Goal: Task Accomplishment & Management: Use online tool/utility

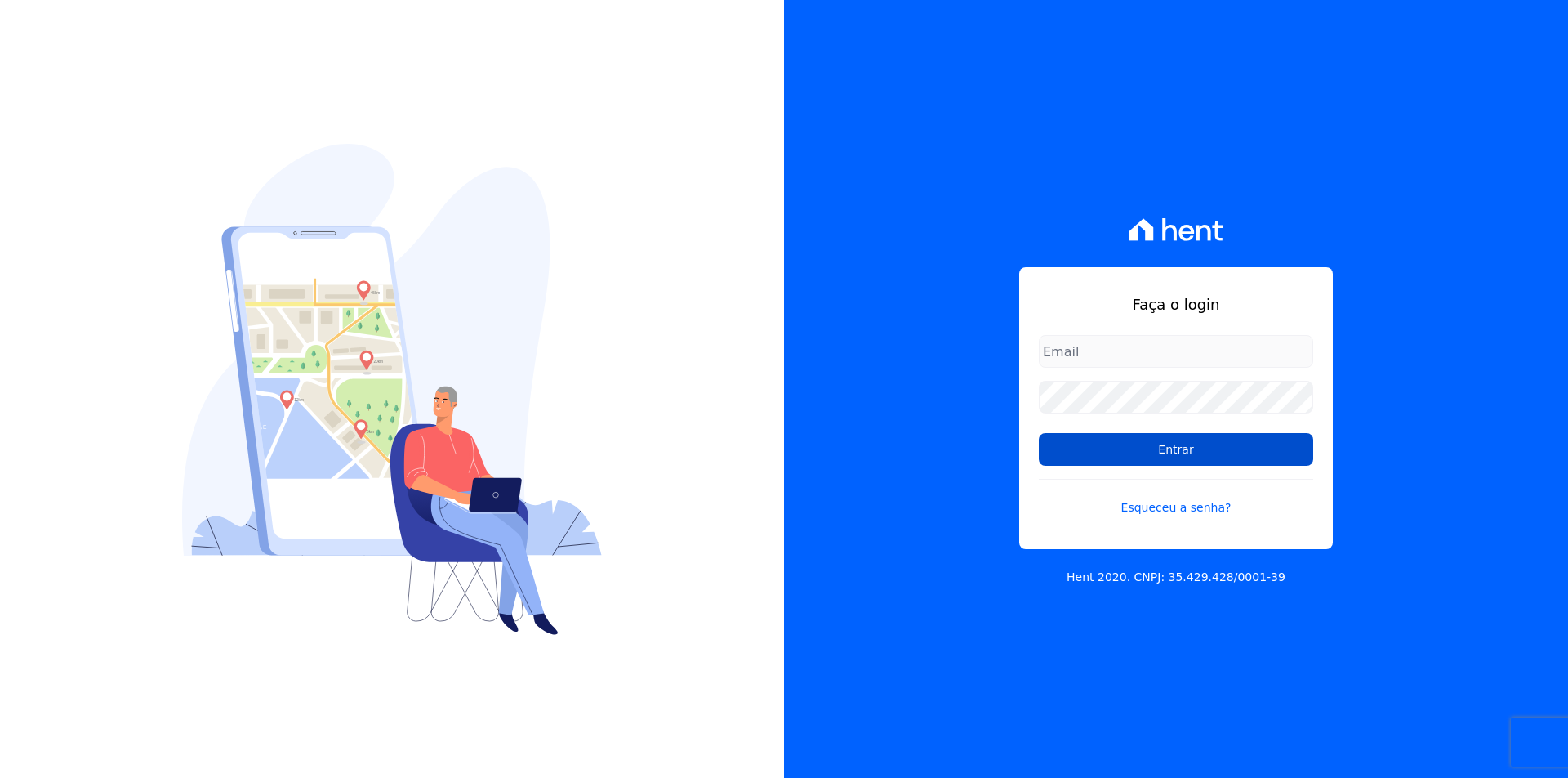
type input "documentos@fronteimoveis.com.br"
click at [1077, 446] on input "Entrar" at bounding box center [1176, 449] width 274 height 32
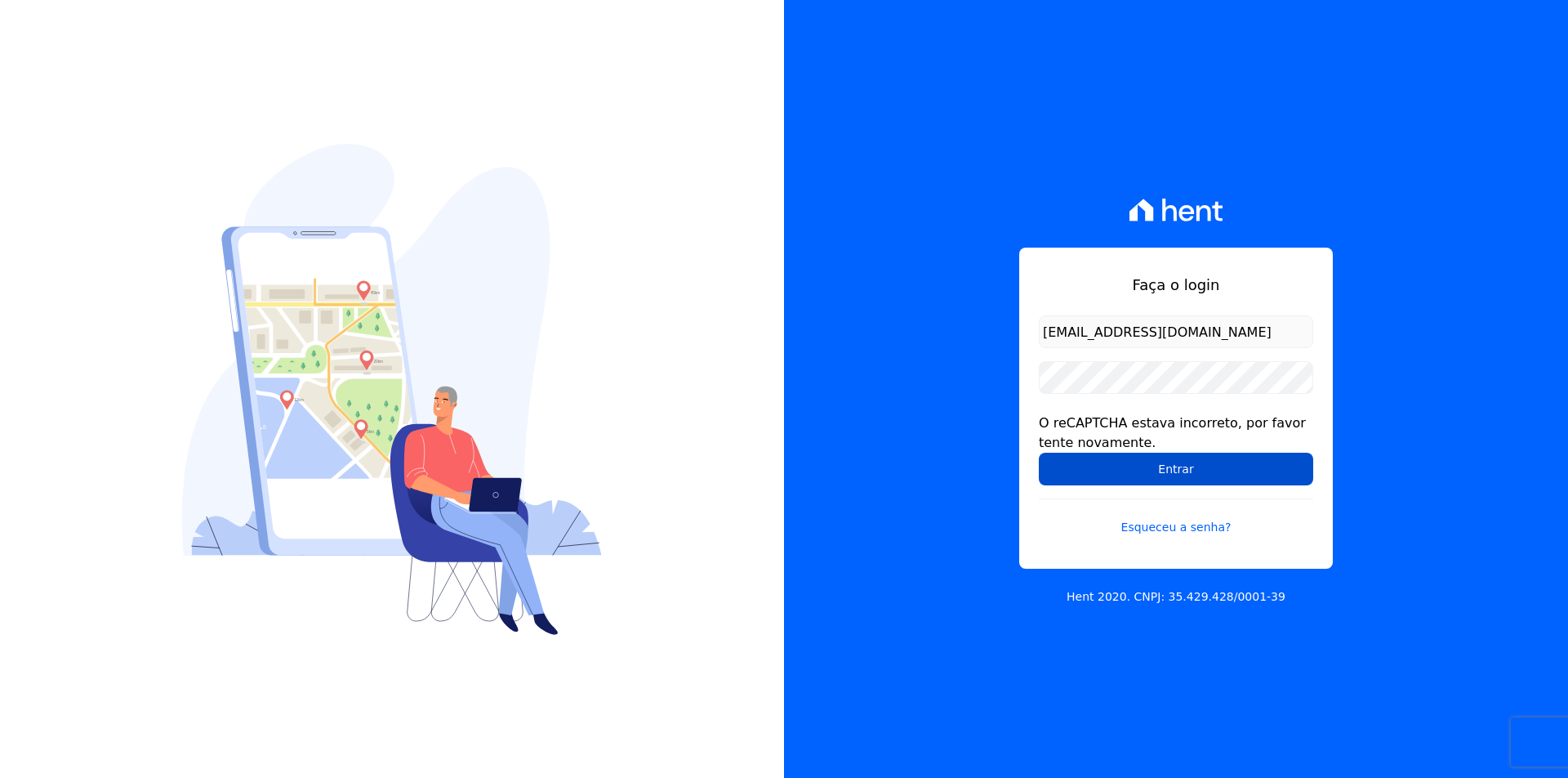
click at [1062, 481] on input "Entrar" at bounding box center [1176, 469] width 274 height 32
click at [1199, 479] on input "Entrar" at bounding box center [1176, 469] width 274 height 32
